Goal: Task Accomplishment & Management: Manage account settings

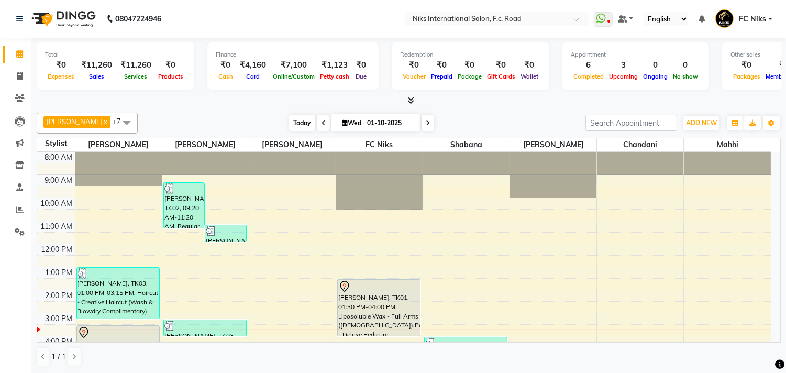
scroll to position [156, 0]
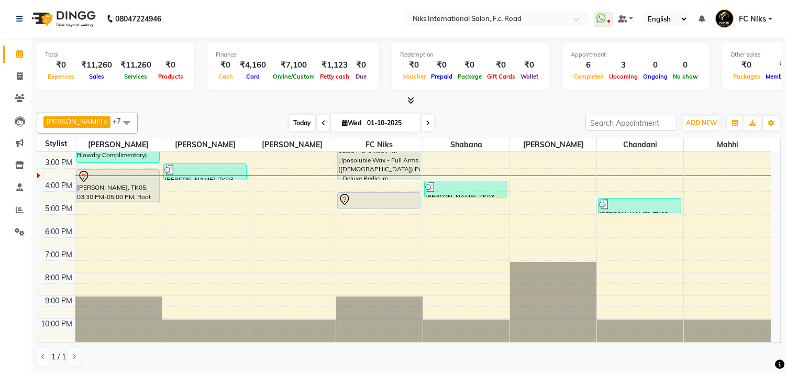
click at [290, 124] on span "Today" at bounding box center [302, 123] width 26 height 16
click at [296, 121] on span "Today" at bounding box center [302, 123] width 26 height 16
click at [298, 121] on span "Today" at bounding box center [302, 123] width 26 height 16
click at [295, 123] on span "Today" at bounding box center [302, 123] width 26 height 16
click at [301, 127] on span "Today" at bounding box center [302, 123] width 26 height 16
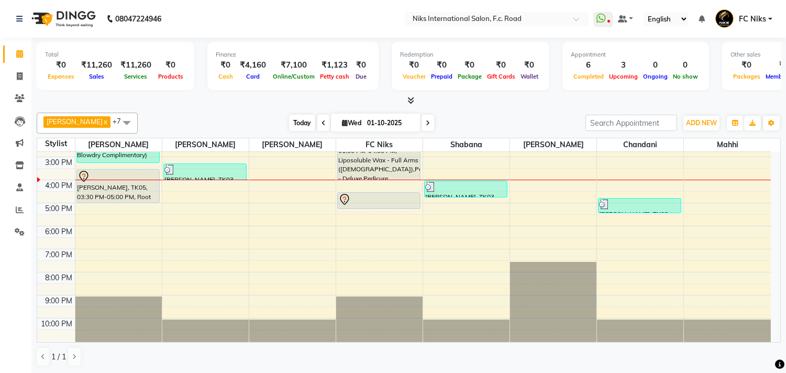
click at [303, 125] on span "Today" at bounding box center [302, 123] width 26 height 16
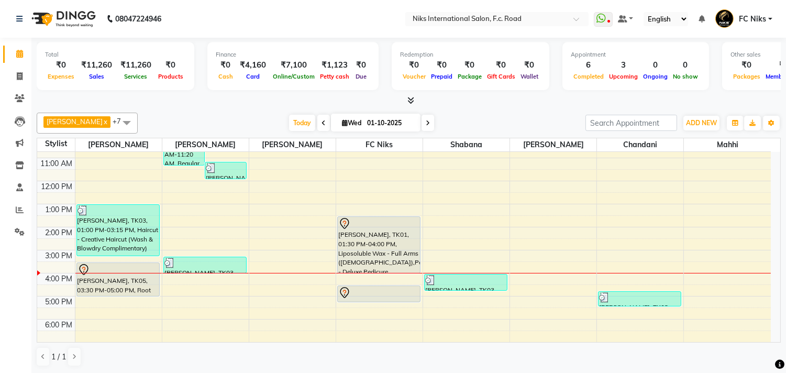
scroll to position [59, 0]
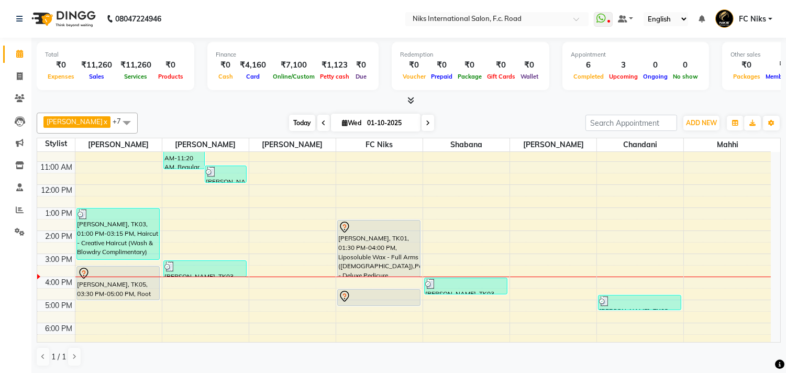
click at [293, 122] on span "Today" at bounding box center [302, 123] width 26 height 16
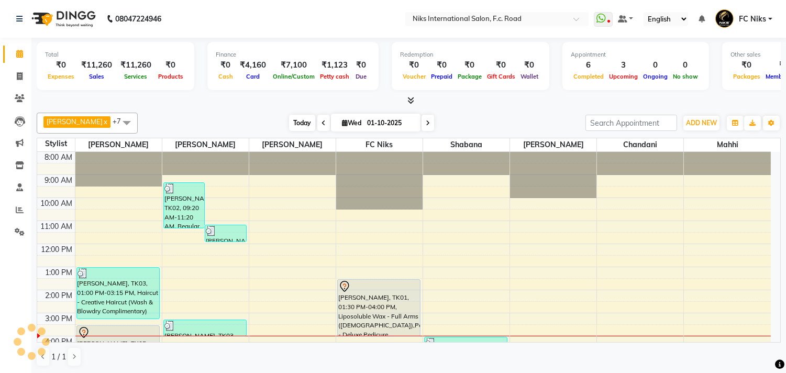
scroll to position [156, 0]
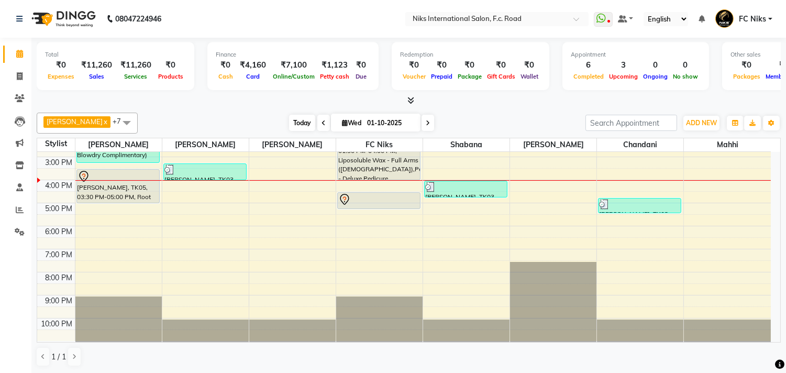
click at [296, 124] on span "Today" at bounding box center [302, 123] width 26 height 16
click at [295, 121] on span "Today" at bounding box center [302, 123] width 26 height 16
click at [761, 14] on span "FC Niks" at bounding box center [752, 19] width 27 height 11
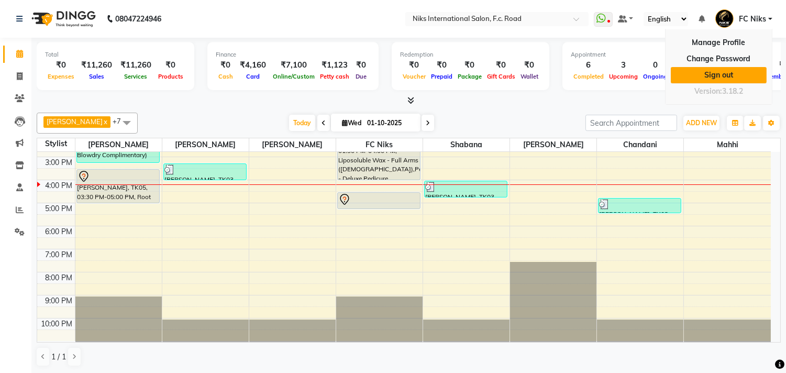
click at [703, 78] on link "Sign out" at bounding box center [719, 75] width 96 height 16
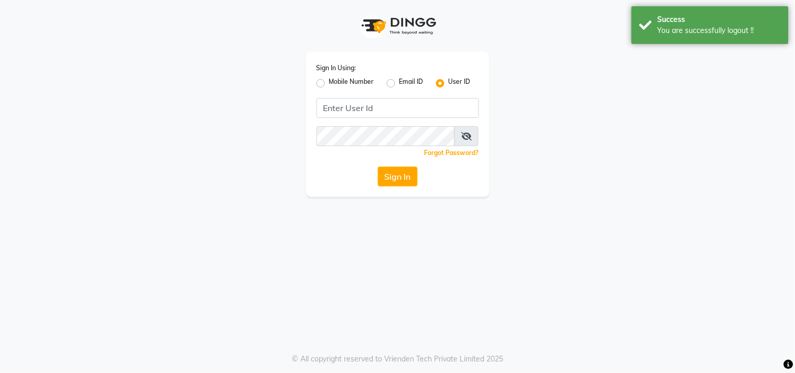
click at [329, 81] on label "Mobile Number" at bounding box center [351, 83] width 45 height 13
click at [329, 81] on input "Mobile Number" at bounding box center [332, 80] width 7 height 7
radio input "true"
radio input "false"
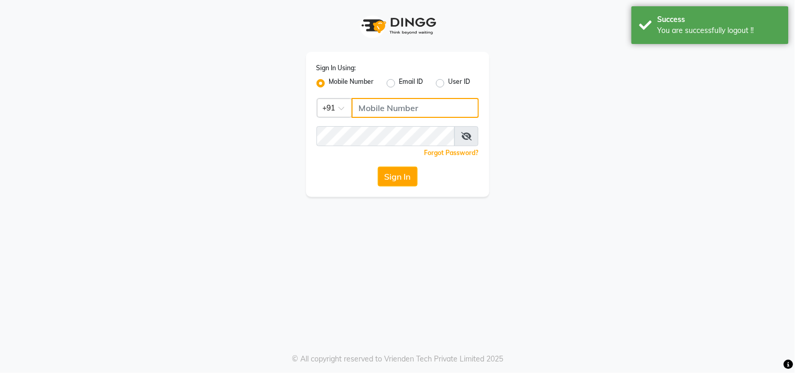
click at [382, 103] on input "Username" at bounding box center [415, 108] width 127 height 20
type input "9960950022"
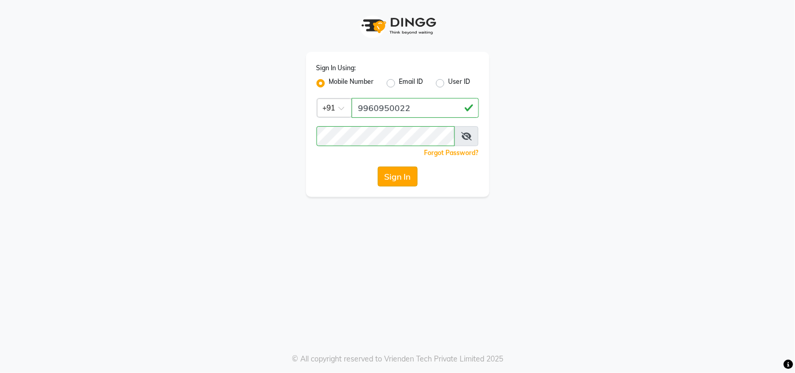
click at [395, 179] on button "Sign In" at bounding box center [398, 177] width 40 height 20
